Goal: Task Accomplishment & Management: Use online tool/utility

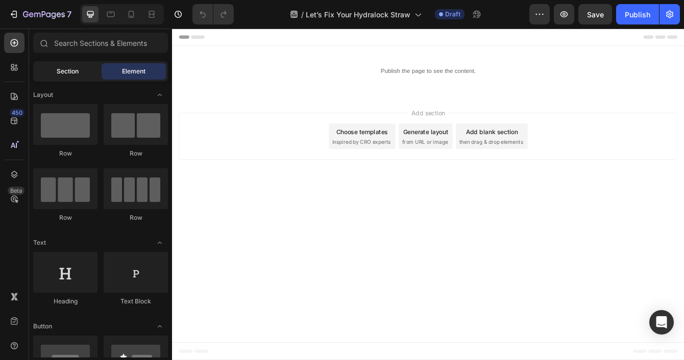
click at [72, 70] on span "Section" at bounding box center [68, 71] width 22 height 9
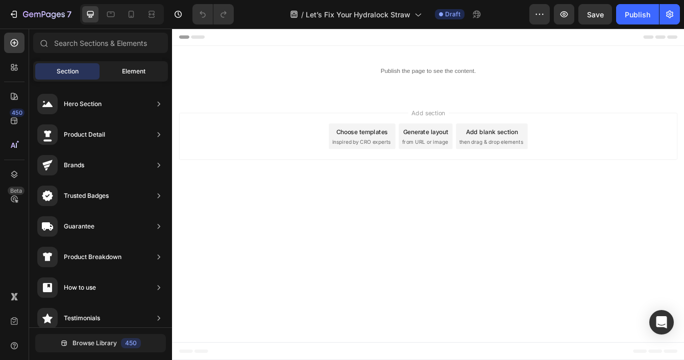
click at [141, 64] on div "Element" at bounding box center [134, 71] width 64 height 16
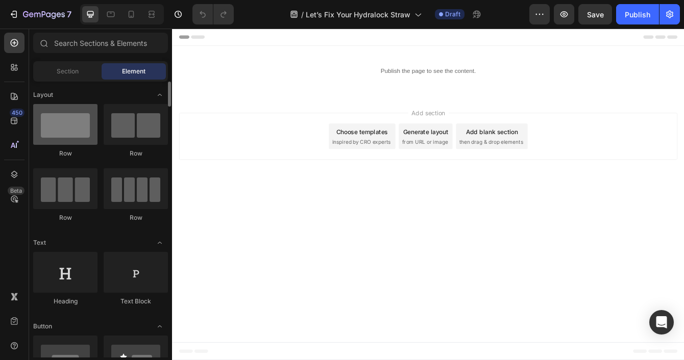
click at [85, 133] on div at bounding box center [65, 124] width 64 height 41
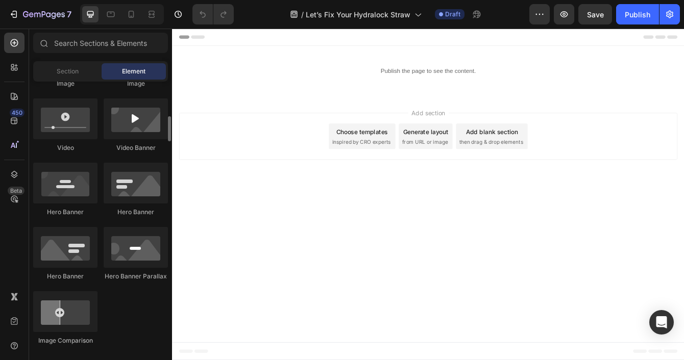
scroll to position [387, 0]
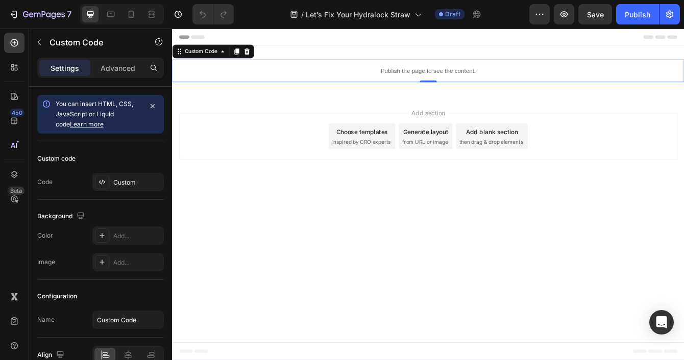
click at [422, 80] on p "Publish the page to see the content." at bounding box center [478, 79] width 613 height 11
click at [232, 59] on icon at bounding box center [232, 56] width 8 height 8
click at [241, 55] on div "Custom Code Section" at bounding box center [221, 56] width 98 height 16
click at [235, 57] on icon at bounding box center [232, 56] width 8 height 8
click at [236, 61] on div "Custom Code" at bounding box center [207, 56] width 64 height 12
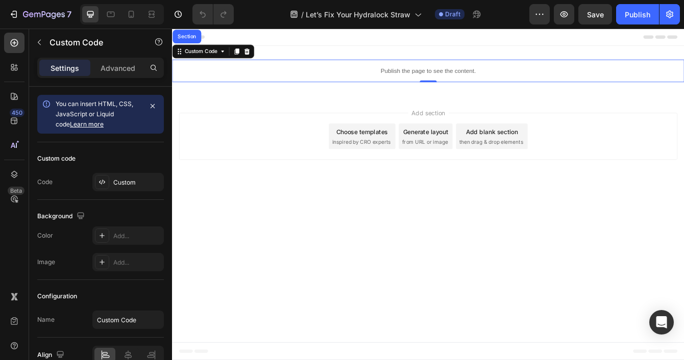
click at [397, 91] on div "Publish the page to see the content." at bounding box center [478, 79] width 613 height 27
click at [120, 185] on div "Custom" at bounding box center [137, 182] width 48 height 9
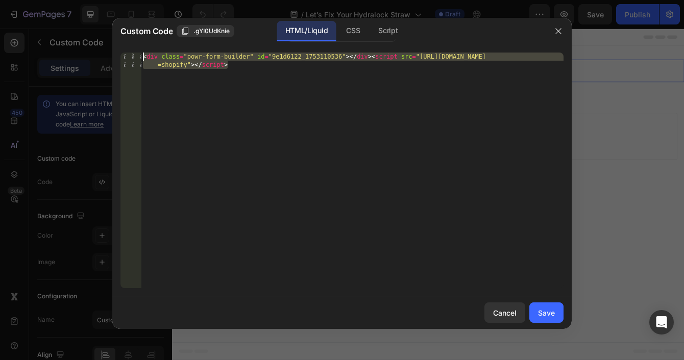
drag, startPoint x: 242, startPoint y: 73, endPoint x: 125, endPoint y: 47, distance: 120.7
click at [125, 47] on div "<div class="powr-form-builder" id="9e1d6122_1753110536"></div><script src="[URL…" at bounding box center [341, 170] width 459 height 252
paste textarea "d6b1328d_1759003254"
type textarea "<div class="powr-form-builder" id="d6b1328d_1759003254"></div><script src="[URL…"
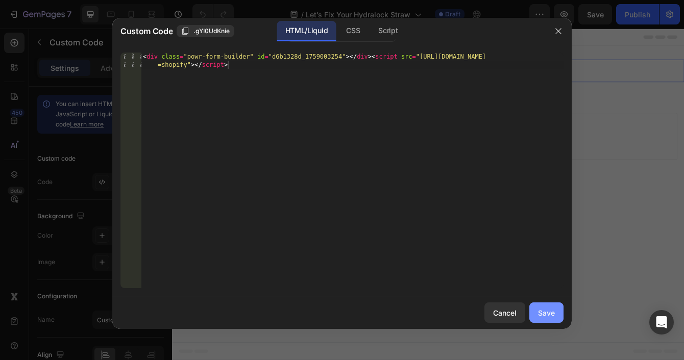
click at [547, 314] on div "Save" at bounding box center [546, 313] width 17 height 11
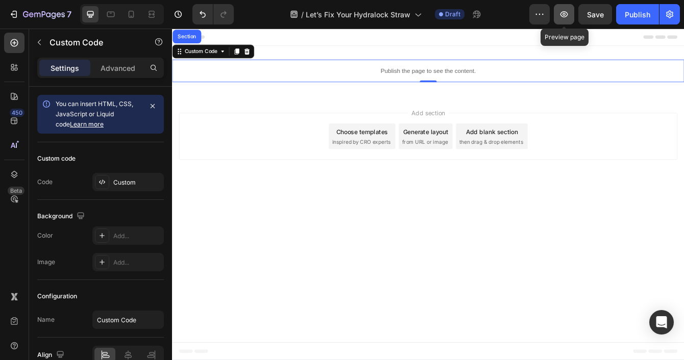
click at [561, 20] on button "button" at bounding box center [564, 14] width 20 height 20
click at [537, 20] on button "button" at bounding box center [539, 14] width 20 height 20
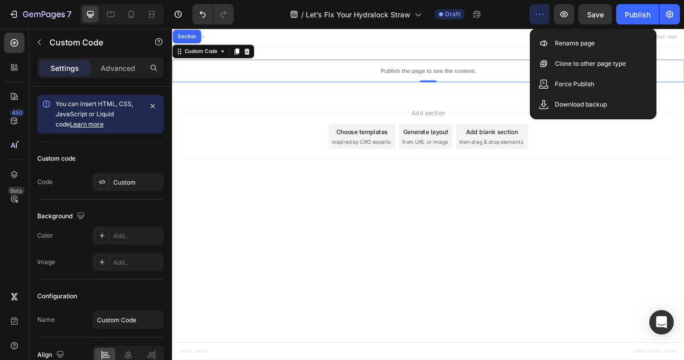
click at [490, 234] on body "Header Publish the page to see the content. Custom Code Section 0 Section 1 Roo…" at bounding box center [478, 227] width 613 height 397
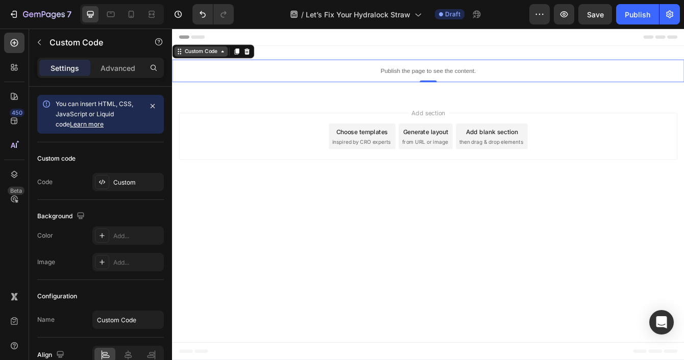
click at [189, 62] on div "Custom Code" at bounding box center [207, 56] width 64 height 12
click at [233, 59] on icon at bounding box center [232, 56] width 8 height 8
click at [222, 58] on div "Custom Code" at bounding box center [206, 56] width 43 height 9
click at [176, 58] on div "Custom Code" at bounding box center [207, 56] width 64 height 12
click at [202, 59] on div "Custom Code" at bounding box center [206, 56] width 43 height 9
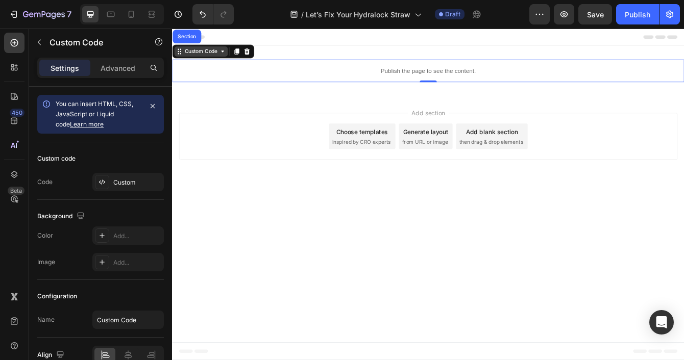
click at [222, 56] on div "Custom Code" at bounding box center [206, 56] width 43 height 9
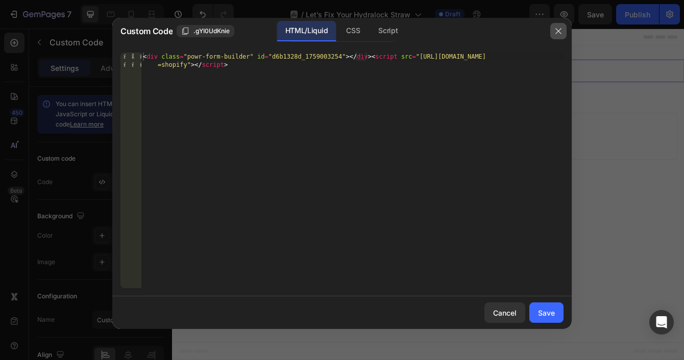
click at [560, 31] on icon "button" at bounding box center [558, 31] width 8 height 8
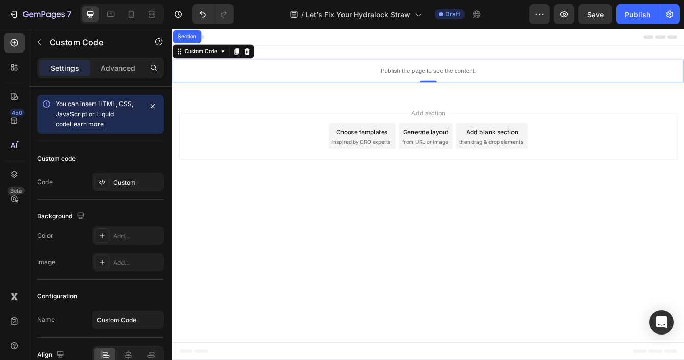
scroll to position [53, 0]
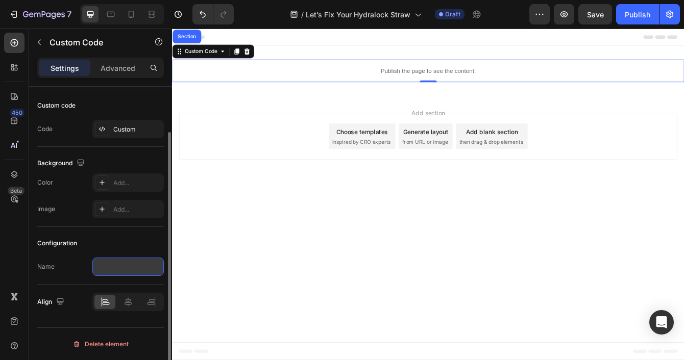
drag, startPoint x: 150, startPoint y: 267, endPoint x: 95, endPoint y: 266, distance: 54.1
type input "Hydralock Straw Form"
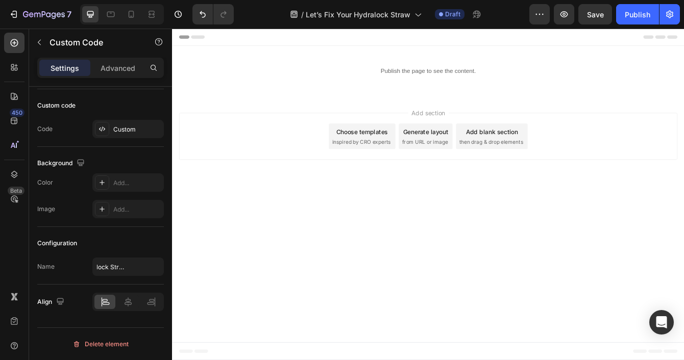
scroll to position [0, 0]
click at [238, 315] on body "Header Publish the page to see the content. Hydralock Straw Form Section 1 Root…" at bounding box center [478, 227] width 613 height 397
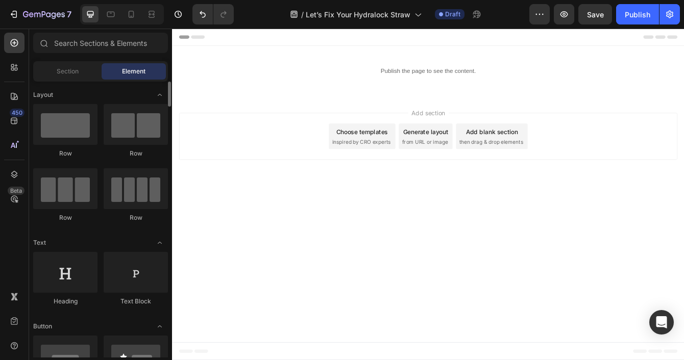
click at [94, 148] on div "Row" at bounding box center [65, 131] width 64 height 54
click at [89, 142] on div at bounding box center [65, 124] width 64 height 41
click at [80, 65] on div "Section" at bounding box center [67, 71] width 64 height 16
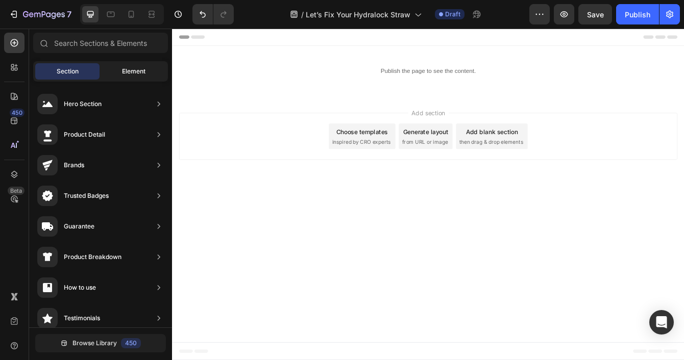
click at [129, 72] on span "Element" at bounding box center [133, 71] width 23 height 9
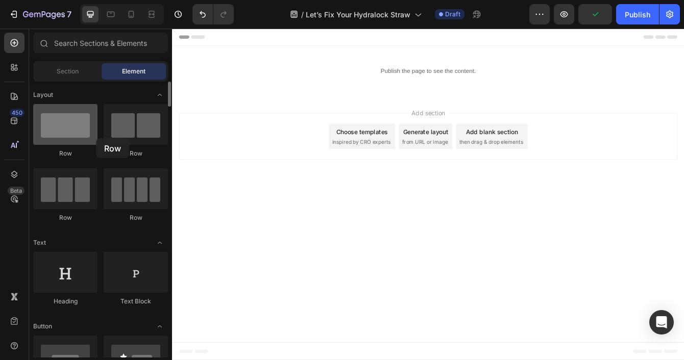
click at [96, 138] on div at bounding box center [65, 124] width 64 height 41
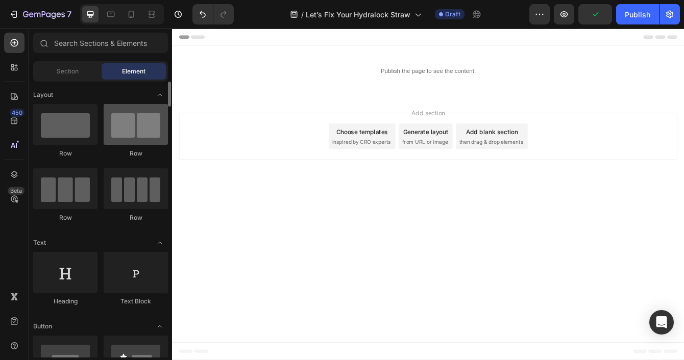
click at [105, 140] on div at bounding box center [136, 124] width 64 height 41
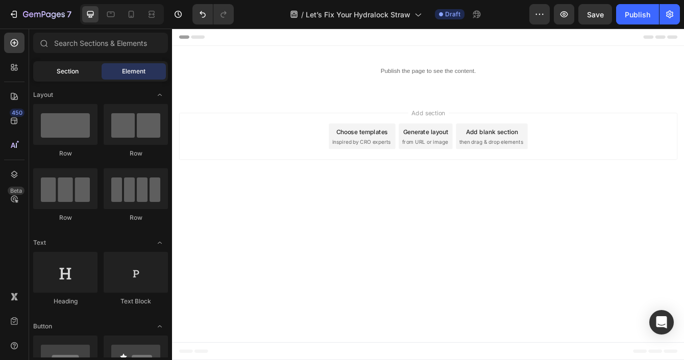
click at [76, 69] on span "Section" at bounding box center [68, 71] width 22 height 9
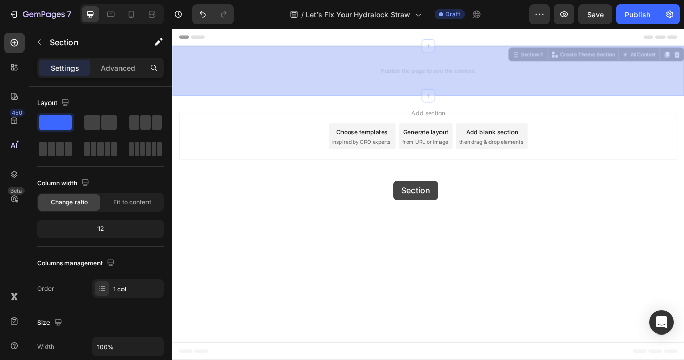
drag, startPoint x: 435, startPoint y: 101, endPoint x: 436, endPoint y: 208, distance: 106.7
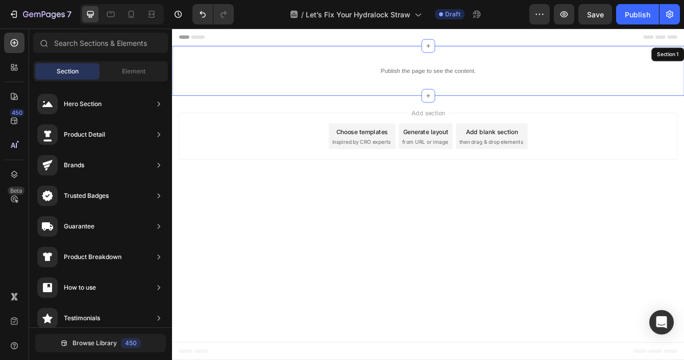
click at [327, 153] on div "Add section Choose templates inspired by CRO experts Generate layout from URL o…" at bounding box center [478, 158] width 596 height 56
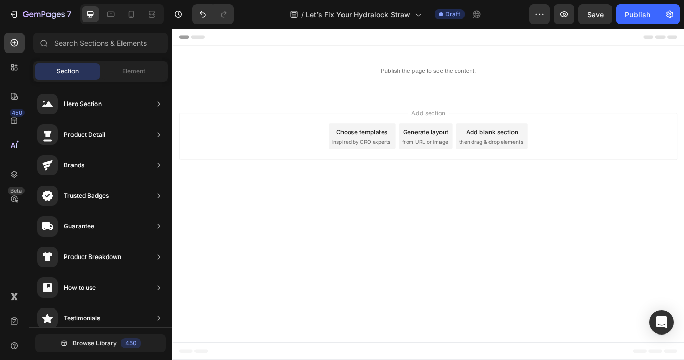
click at [351, 110] on div "Add section Choose templates inspired by CRO experts Generate layout from URL o…" at bounding box center [478, 159] width 613 height 101
click at [202, 35] on span "Header" at bounding box center [202, 39] width 22 height 10
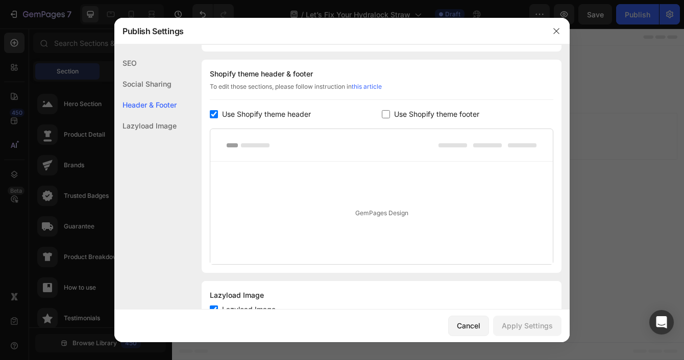
scroll to position [478, 0]
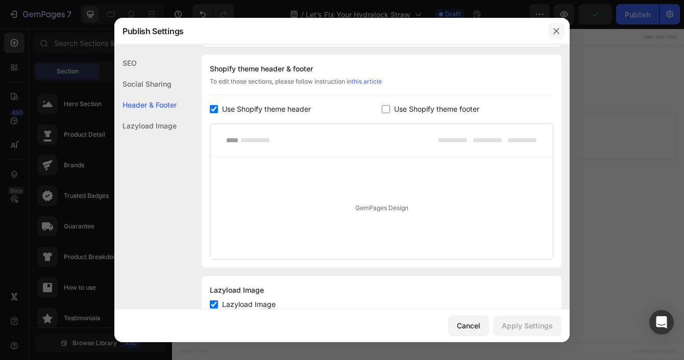
click at [557, 30] on icon "button" at bounding box center [556, 31] width 8 height 8
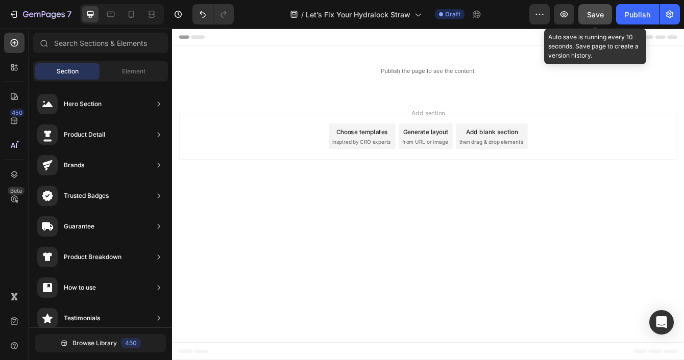
click at [595, 19] on button "Save" at bounding box center [595, 14] width 34 height 20
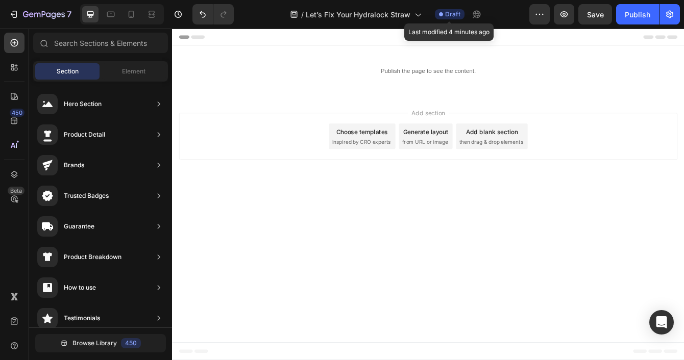
click at [446, 14] on span "Draft" at bounding box center [452, 14] width 15 height 9
click at [643, 15] on div "Publish" at bounding box center [638, 14] width 26 height 11
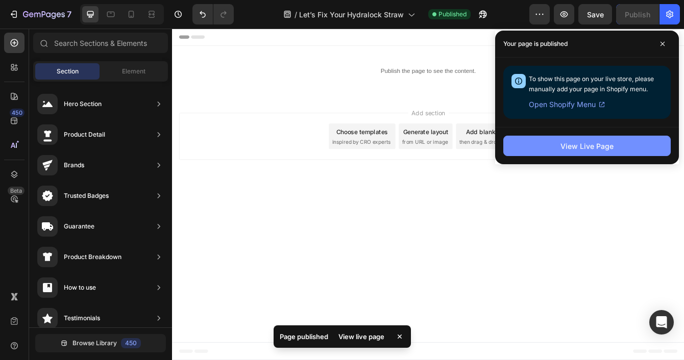
click at [593, 153] on button "View Live Page" at bounding box center [586, 146] width 167 height 20
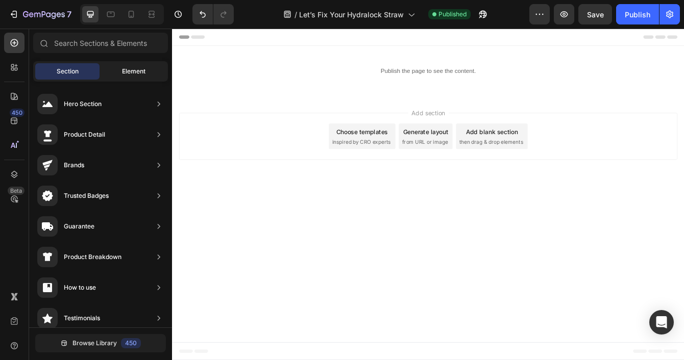
click at [139, 70] on span "Element" at bounding box center [133, 71] width 23 height 9
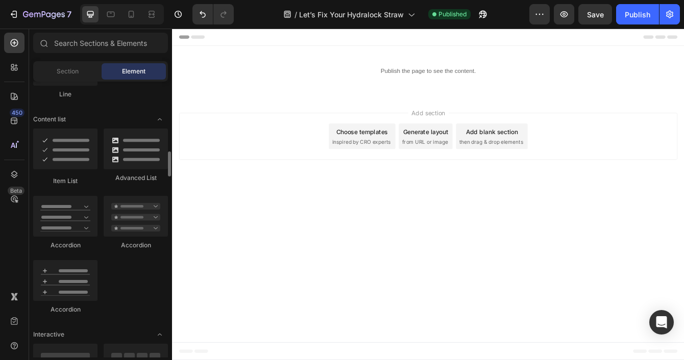
scroll to position [783, 0]
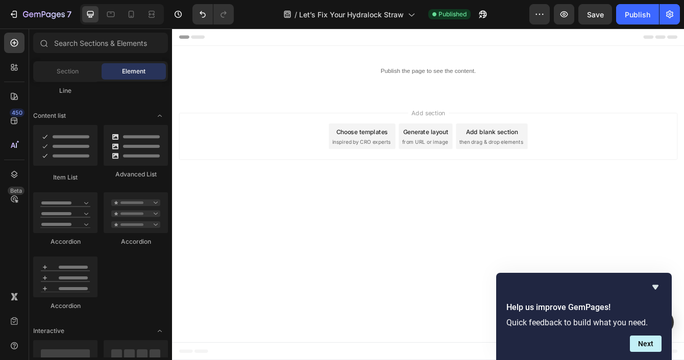
click at [683, 263] on body "Header Publish the page to see the content. Hydralock Straw Form Section 1 Root…" at bounding box center [478, 227] width 613 height 397
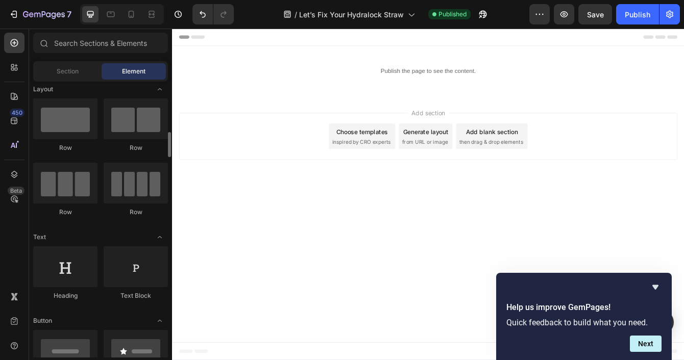
scroll to position [0, 0]
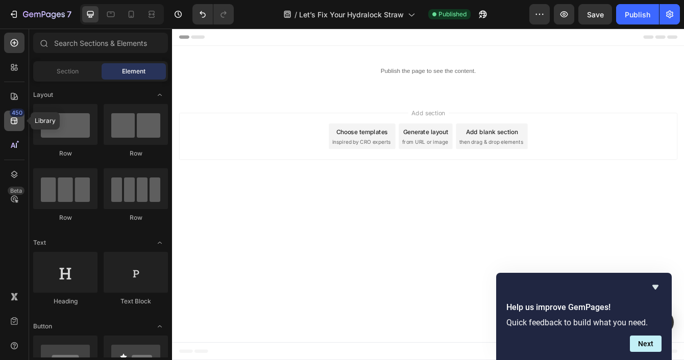
click at [21, 124] on div "450" at bounding box center [14, 121] width 20 height 20
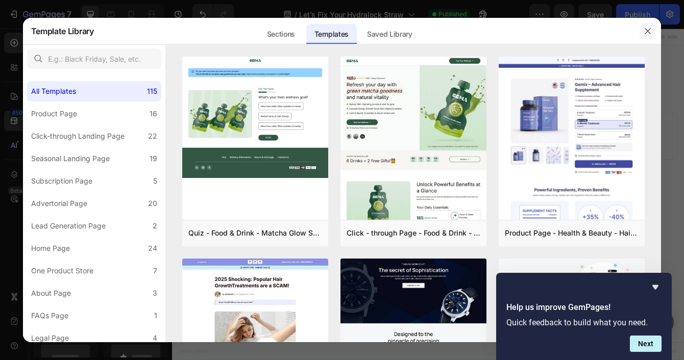
click at [648, 31] on icon "button" at bounding box center [648, 31] width 6 height 6
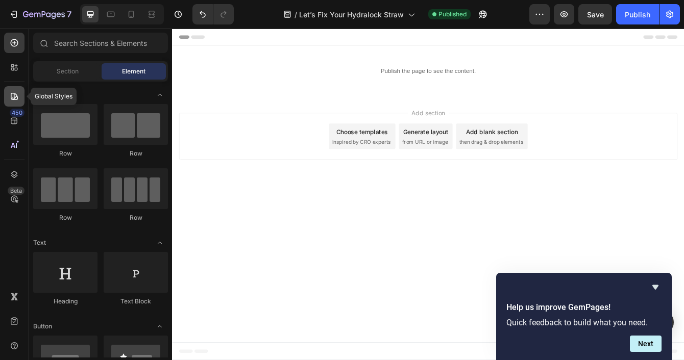
click at [9, 101] on icon at bounding box center [14, 96] width 10 height 10
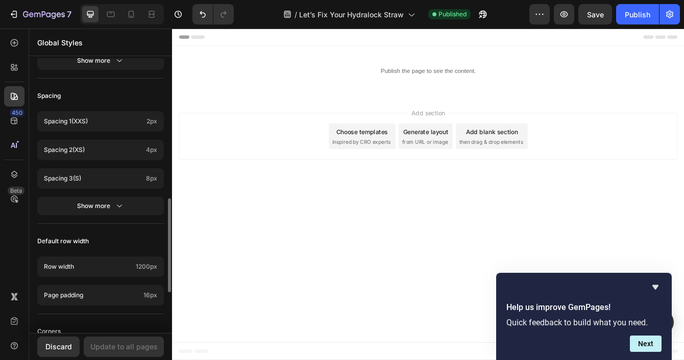
scroll to position [528, 0]
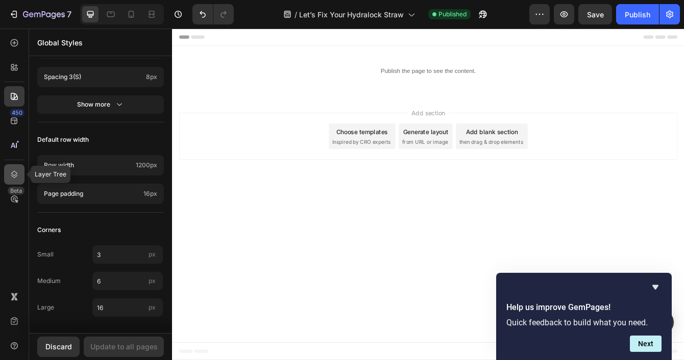
click at [12, 176] on icon at bounding box center [14, 174] width 7 height 7
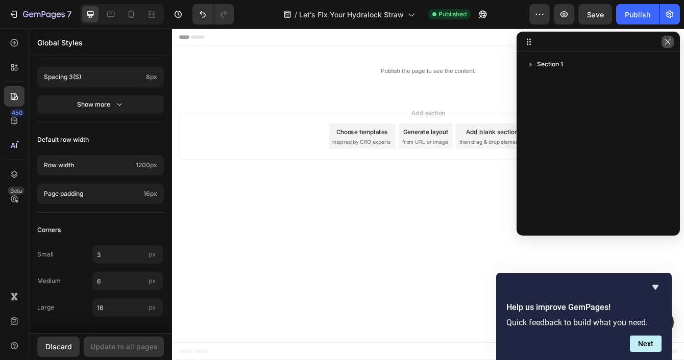
drag, startPoint x: 664, startPoint y: 45, endPoint x: 594, endPoint y: 22, distance: 73.1
click at [664, 45] on icon "button" at bounding box center [668, 42] width 8 height 8
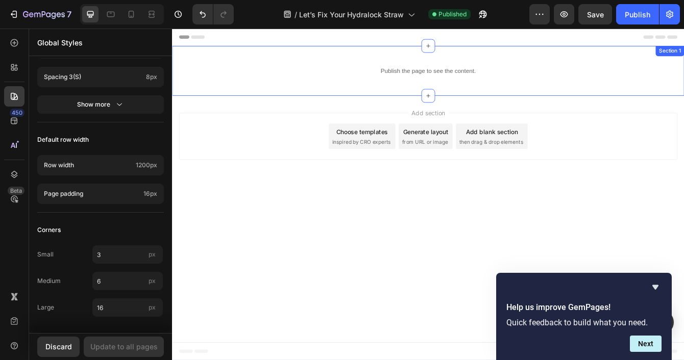
click at [683, 93] on div "Publish the page to see the content. Hydralock Straw Form Section 1" at bounding box center [478, 80] width 613 height 60
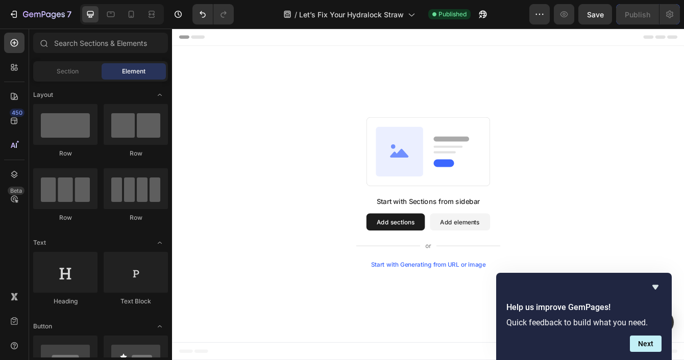
click at [381, 98] on div "Start with Sections from sidebar Add sections Add elements Start with Generatin…" at bounding box center [478, 225] width 613 height 351
click at [464, 118] on div "Start with Sections from sidebar Add sections Add elements Start with Generatin…" at bounding box center [478, 225] width 613 height 351
click at [435, 265] on button "Add sections" at bounding box center [439, 260] width 70 height 20
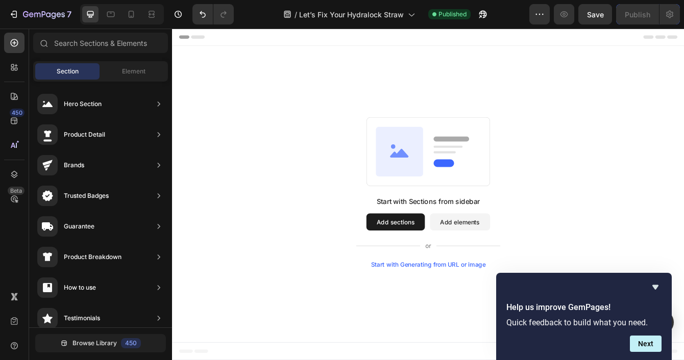
click at [437, 257] on button "Add sections" at bounding box center [439, 260] width 70 height 20
click at [335, 127] on div "Start with Sections from sidebar Add sections Add elements Start with Generatin…" at bounding box center [478, 225] width 613 height 351
click at [428, 261] on button "Add sections" at bounding box center [439, 260] width 70 height 20
click at [238, 167] on div "Start with Sections from sidebar Add sections Add elements Start with Generatin…" at bounding box center [478, 225] width 539 height 181
click at [129, 76] on span "Element" at bounding box center [133, 71] width 23 height 9
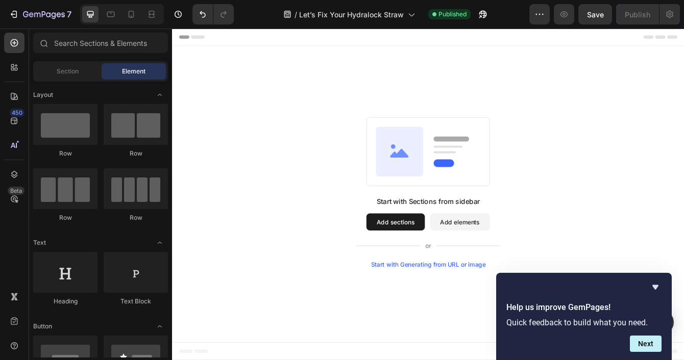
click at [433, 267] on button "Add sections" at bounding box center [439, 260] width 70 height 20
click at [683, 282] on div "Start with Sections from sidebar Add sections Add elements Start with Generatin…" at bounding box center [478, 225] width 613 height 351
click at [526, 84] on div "Start with Sections from sidebar Add sections Add elements Start with Generatin…" at bounding box center [478, 225] width 613 height 351
click at [198, 7] on button "Undo/Redo" at bounding box center [202, 14] width 20 height 20
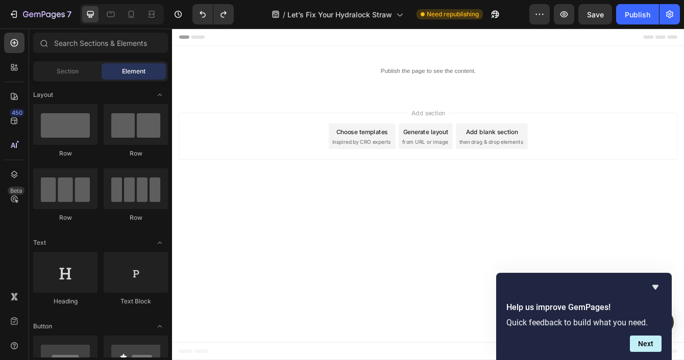
click at [237, 238] on body "Header Publish the page to see the content. Hydralock Straw Form Section 1 Root…" at bounding box center [478, 227] width 613 height 397
click at [203, 16] on icon "Undo/Redo" at bounding box center [203, 14] width 10 height 10
click at [683, 162] on div "Add section Choose templates inspired by CRO experts Generate layout from URL o…" at bounding box center [478, 158] width 596 height 56
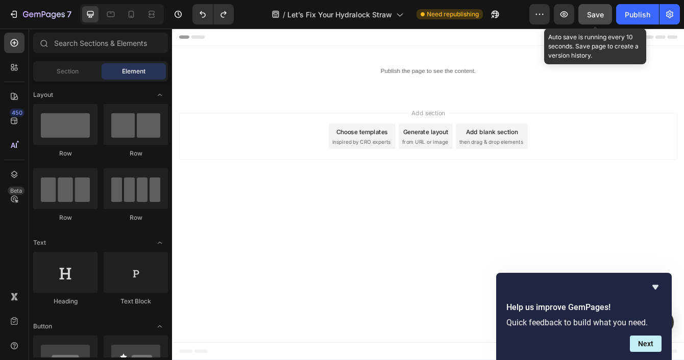
click at [592, 14] on span "Save" at bounding box center [595, 14] width 17 height 9
click at [588, 19] on div "Save" at bounding box center [595, 14] width 17 height 11
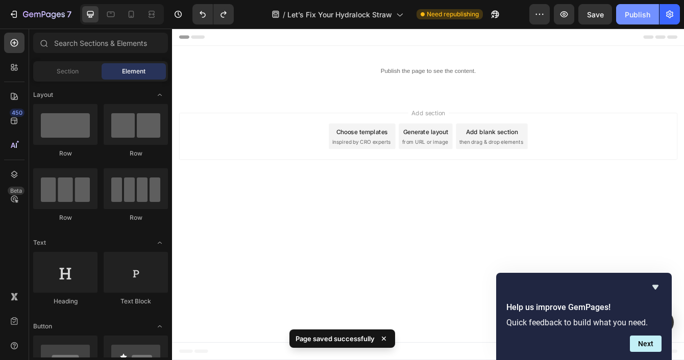
click at [641, 12] on div "Publish" at bounding box center [638, 14] width 26 height 11
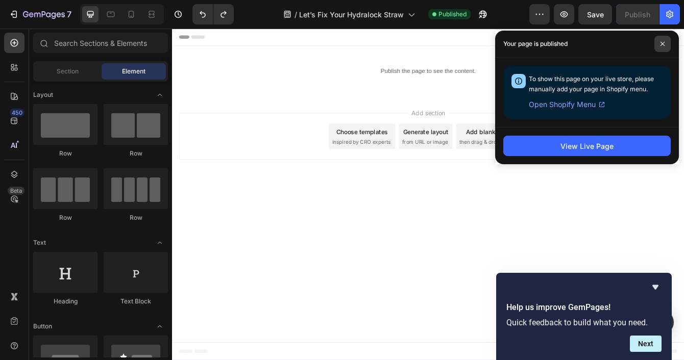
click at [663, 47] on span at bounding box center [662, 44] width 16 height 16
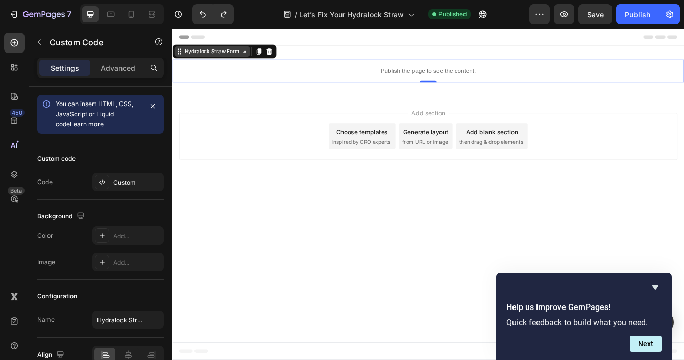
click at [222, 57] on div "Hydralock Straw Form" at bounding box center [220, 56] width 70 height 9
click at [183, 56] on icon at bounding box center [181, 56] width 8 height 8
click at [181, 59] on icon at bounding box center [181, 56] width 8 height 8
click at [200, 74] on p "Publish the page to see the content." at bounding box center [478, 79] width 613 height 11
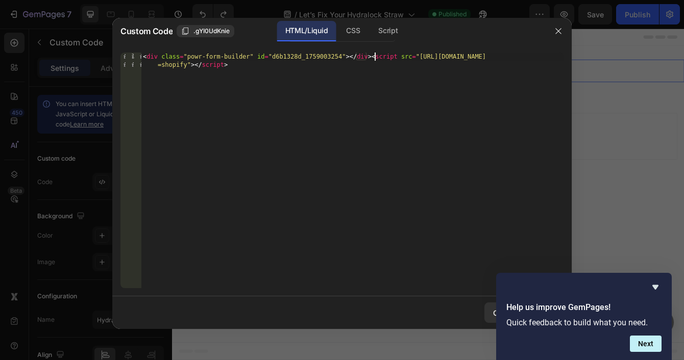
click at [374, 59] on div "< div class = "powr-form-builder" id = "d6b1328d_1759003254" > </ div > < scrip…" at bounding box center [352, 187] width 423 height 268
type textarea "<script src="[URL][DOMAIN_NAME]"></script>"
click at [658, 283] on icon "Hide survey" at bounding box center [655, 287] width 12 height 12
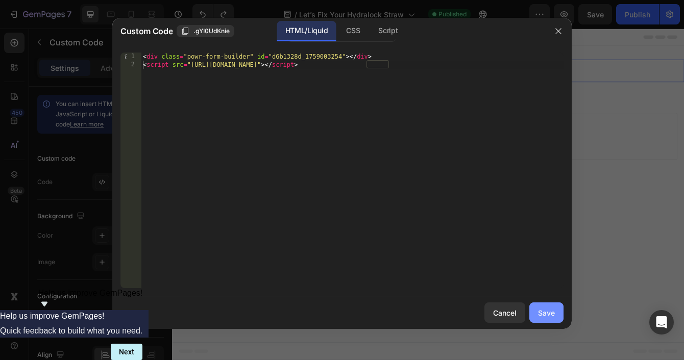
click at [544, 316] on div "Save" at bounding box center [546, 313] width 17 height 11
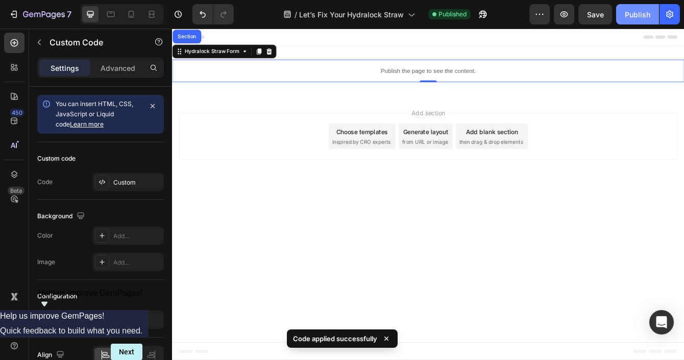
click at [647, 14] on div "Publish" at bounding box center [638, 14] width 26 height 11
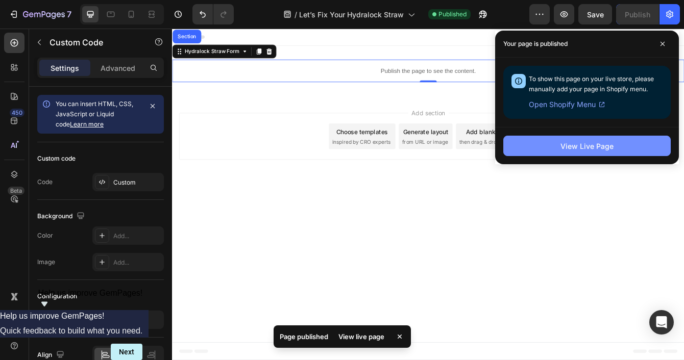
click at [581, 153] on button "View Live Page" at bounding box center [586, 146] width 167 height 20
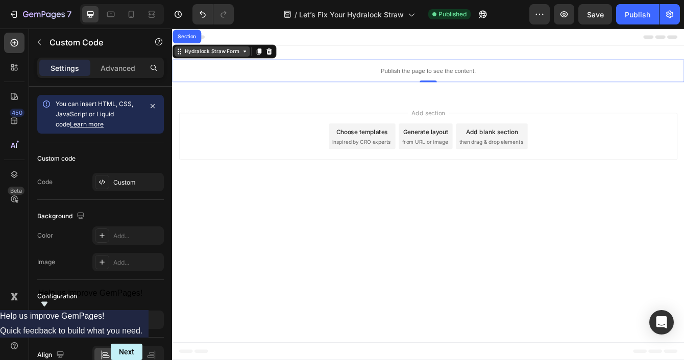
click at [197, 61] on div "Hydralock Straw Form" at bounding box center [220, 56] width 90 height 12
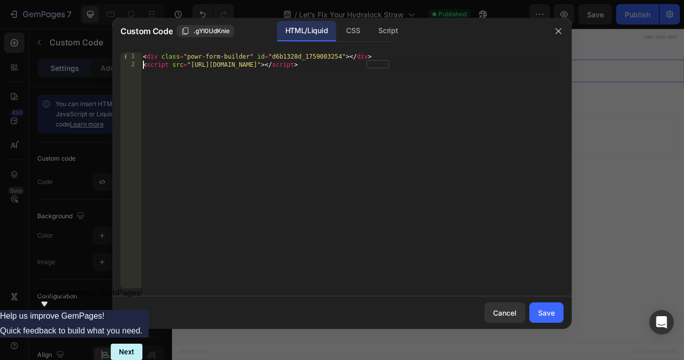
click at [143, 68] on div "< div class = "powr-form-builder" id = "d6b1328d_1759003254" > </ div > < scrip…" at bounding box center [352, 179] width 423 height 252
type textarea "<div class="powr-form-builder" id="d6b1328d_1759003254"></div><script src="[URL…"
click at [181, 77] on div "< div class = "powr-form-builder" id = "d6b1328d_1759003254" > </ div > < scrip…" at bounding box center [352, 187] width 423 height 268
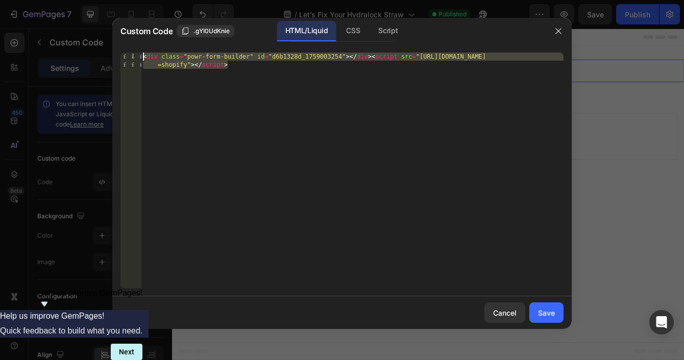
drag, startPoint x: 250, startPoint y: 73, endPoint x: 140, endPoint y: 51, distance: 112.0
click at [140, 51] on div "<div class="powr-form-builder" id="d6b1328d_1759003254"></div><script src="[URL…" at bounding box center [341, 170] width 459 height 252
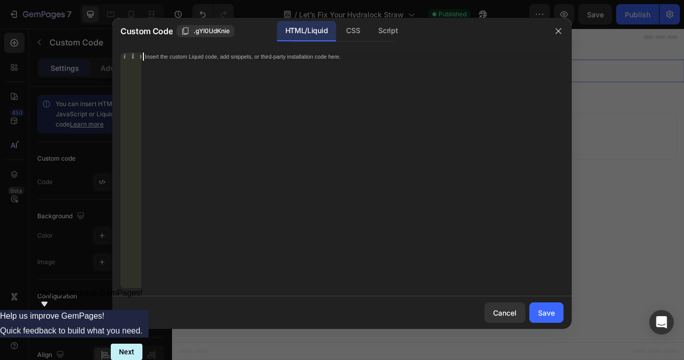
paste textarea "<div class="powr-form-builder" id="d6b1328d_1759003254"></div><script src="[URL…"
type textarea "<div class="powr-form-builder" id="d6b1328d_1759003254"></div><script src="[URL…"
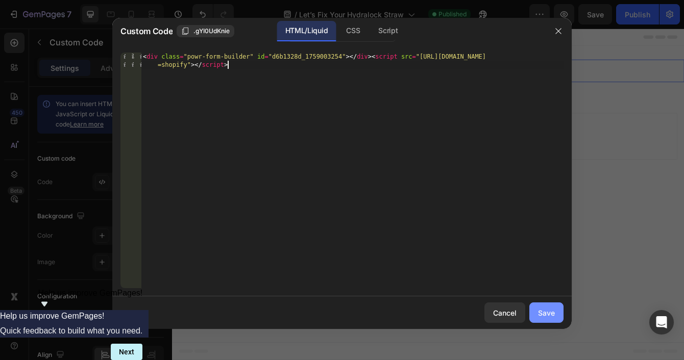
click at [551, 310] on div "Save" at bounding box center [546, 313] width 17 height 11
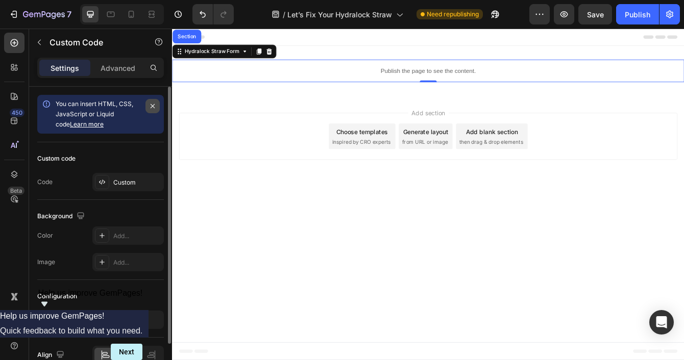
click at [150, 107] on icon "button" at bounding box center [153, 106] width 8 height 8
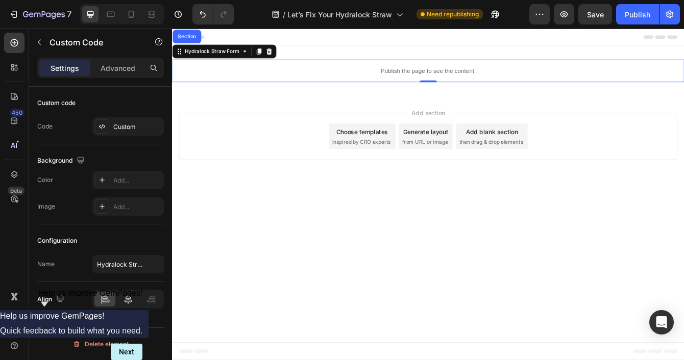
click at [130, 299] on icon at bounding box center [128, 299] width 7 height 9
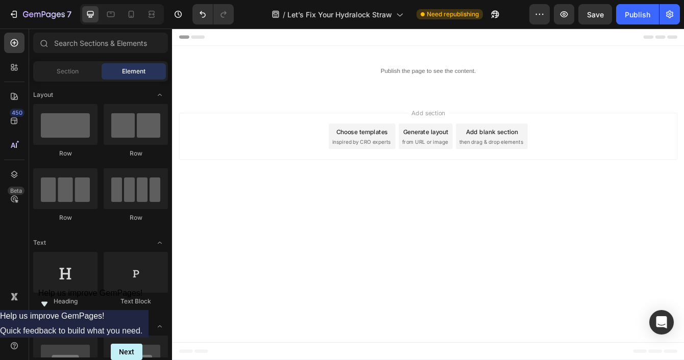
click at [362, 221] on body "Header Publish the page to see the content. Hydralock Straw Form Section 1 Root…" at bounding box center [478, 227] width 613 height 397
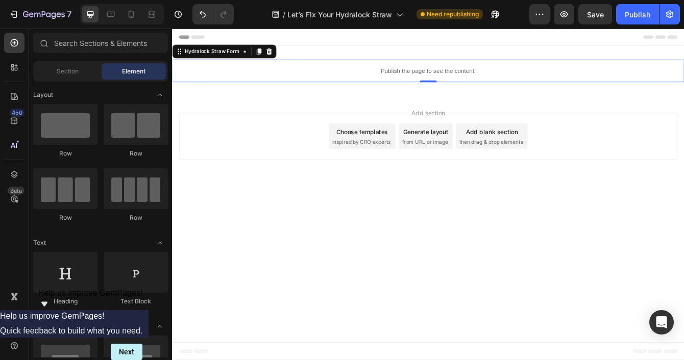
click at [433, 88] on div "Publish the page to see the content." at bounding box center [478, 79] width 613 height 27
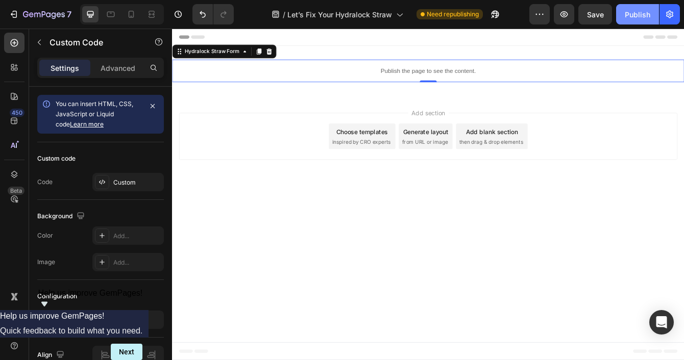
click at [639, 24] on button "Publish" at bounding box center [637, 14] width 43 height 20
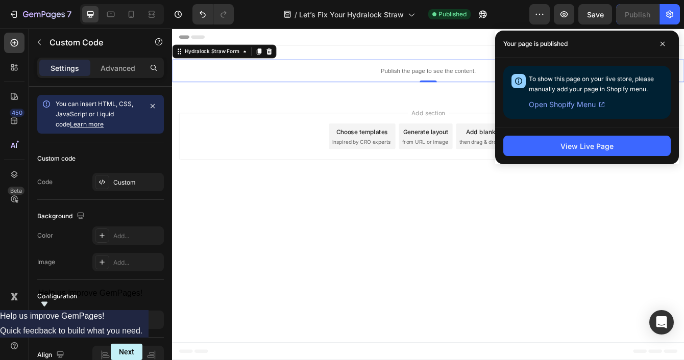
click at [571, 157] on div "View Live Page" at bounding box center [587, 145] width 184 height 37
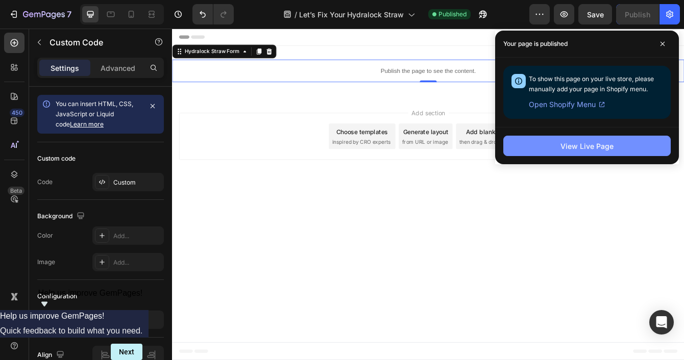
click at [579, 143] on div "View Live Page" at bounding box center [586, 146] width 53 height 11
